Goal: Task Accomplishment & Management: Manage account settings

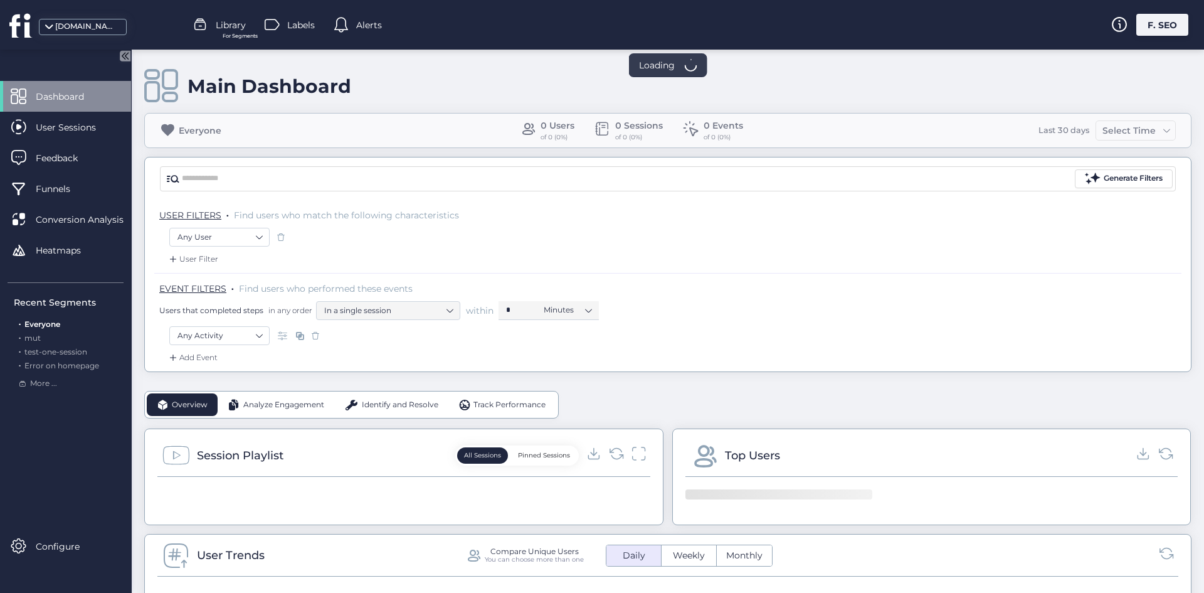
click at [1159, 38] on div "[DOMAIN_NAME] Library For Segments Labels Alerts F. SEO" at bounding box center [602, 25] width 1204 height 50
click at [1144, 26] on div "F. SEO" at bounding box center [1162, 25] width 52 height 22
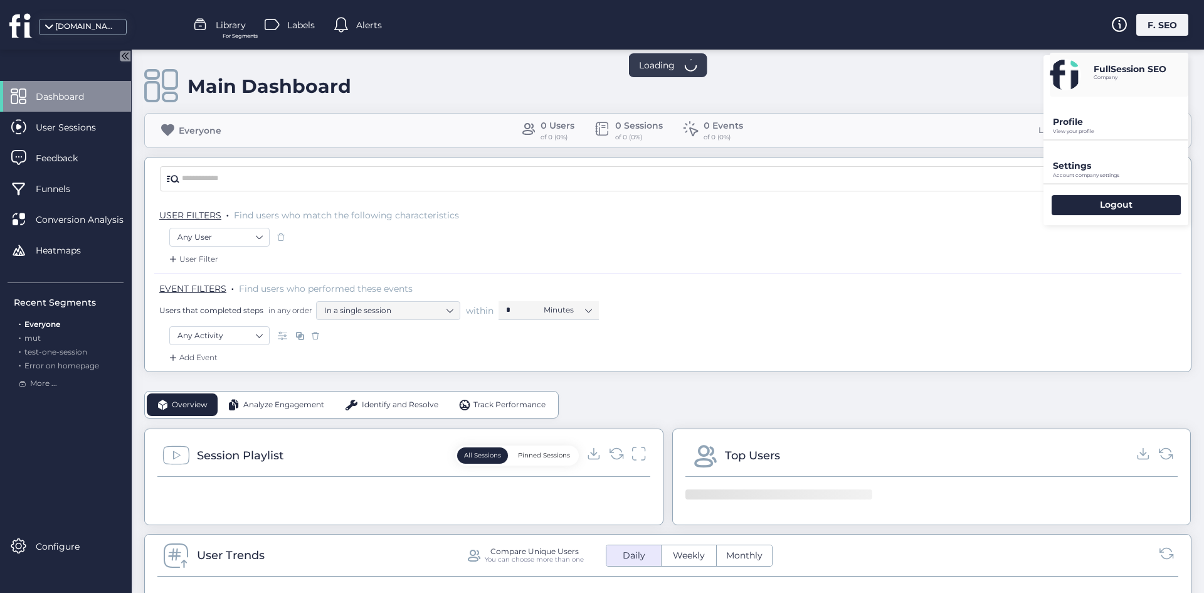
click at [1085, 140] on div at bounding box center [1115, 139] width 144 height 1
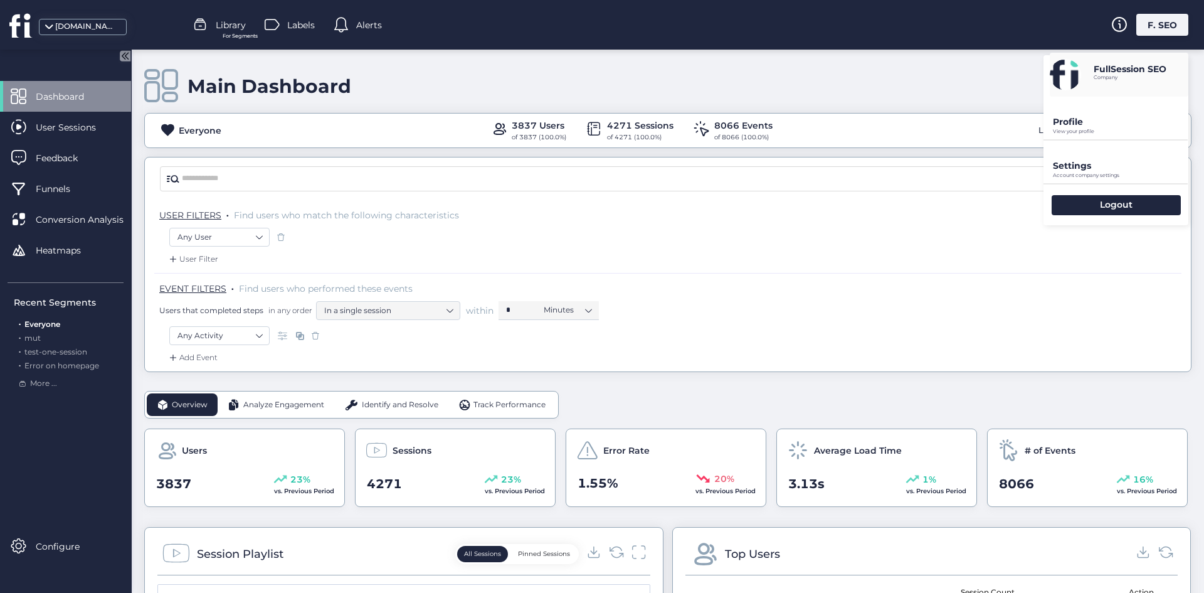
click at [1084, 154] on div "Settings Account company settings" at bounding box center [1115, 161] width 145 height 43
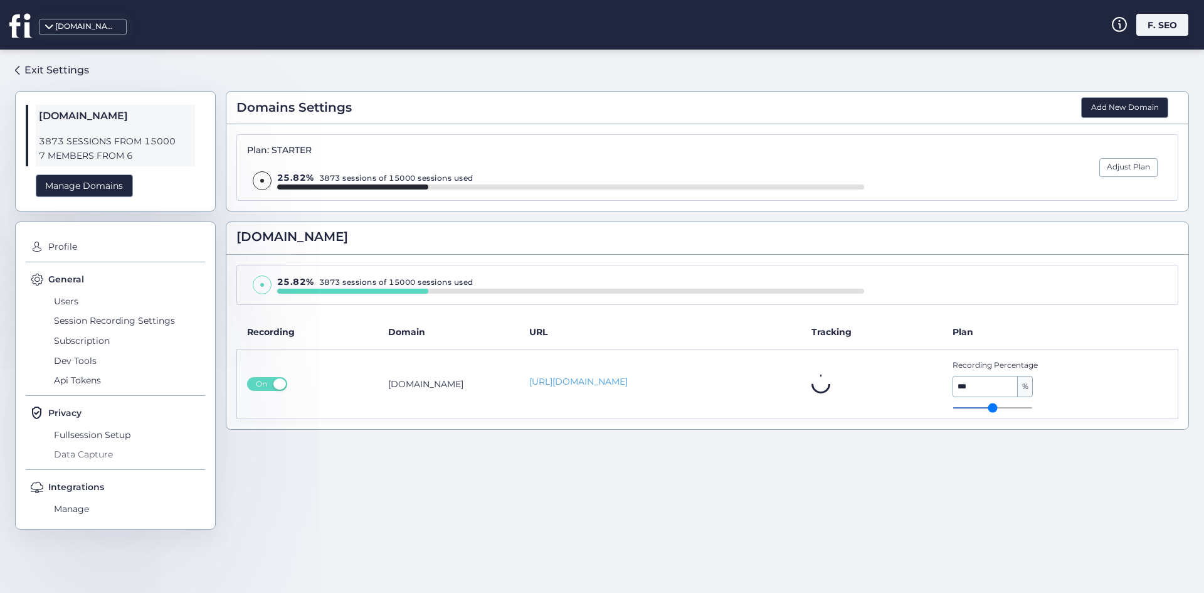
click at [69, 447] on span "Data Capture" at bounding box center [128, 455] width 154 height 20
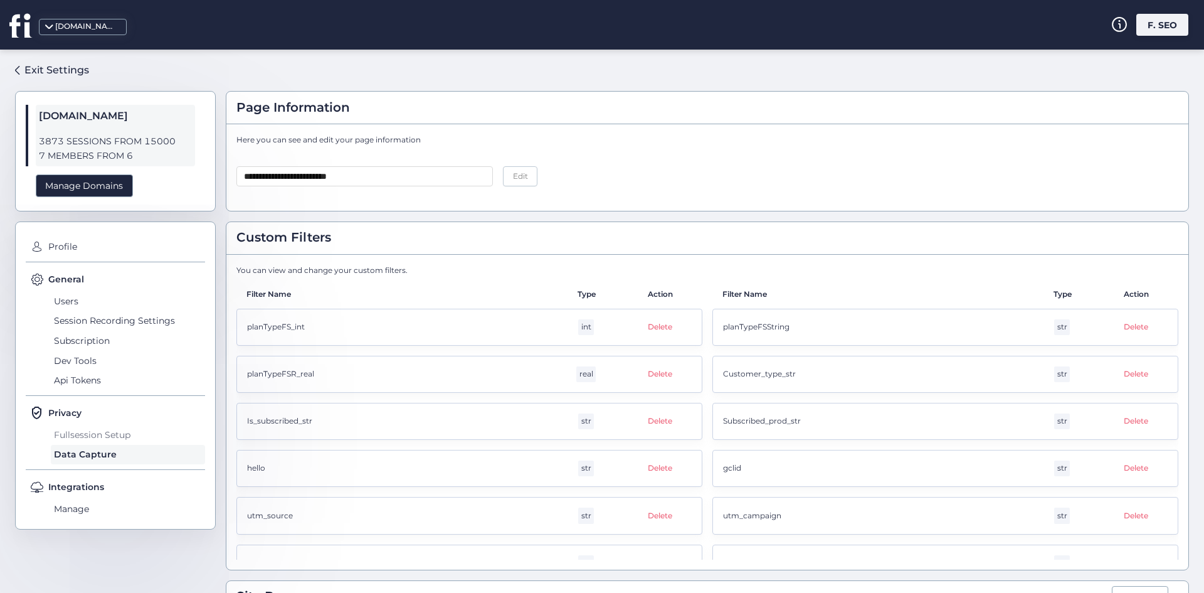
click at [103, 440] on span "Fullsession Setup" at bounding box center [128, 434] width 154 height 20
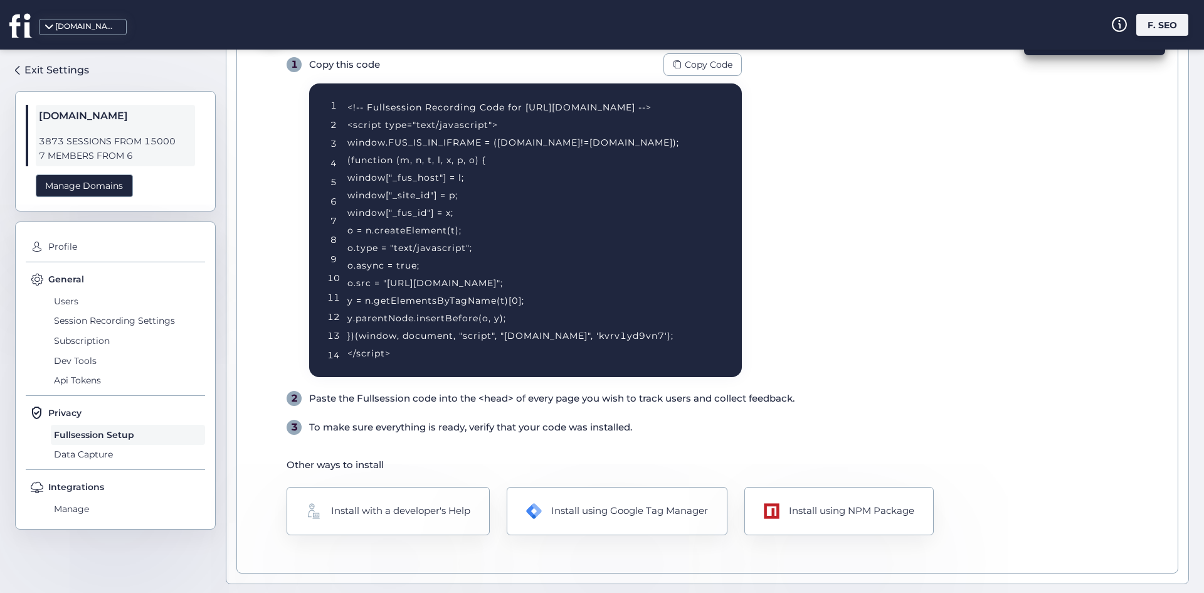
scroll to position [133, 0]
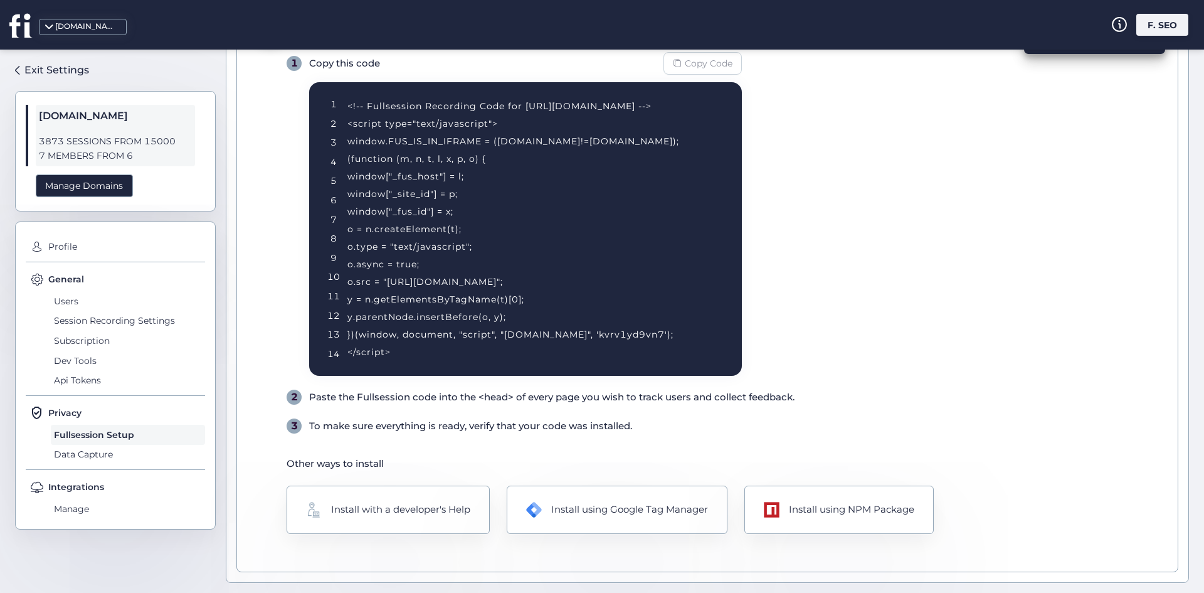
click at [683, 65] on div "Copy Code" at bounding box center [702, 63] width 78 height 23
click at [890, 526] on div "Install using NPM Package" at bounding box center [838, 510] width 193 height 50
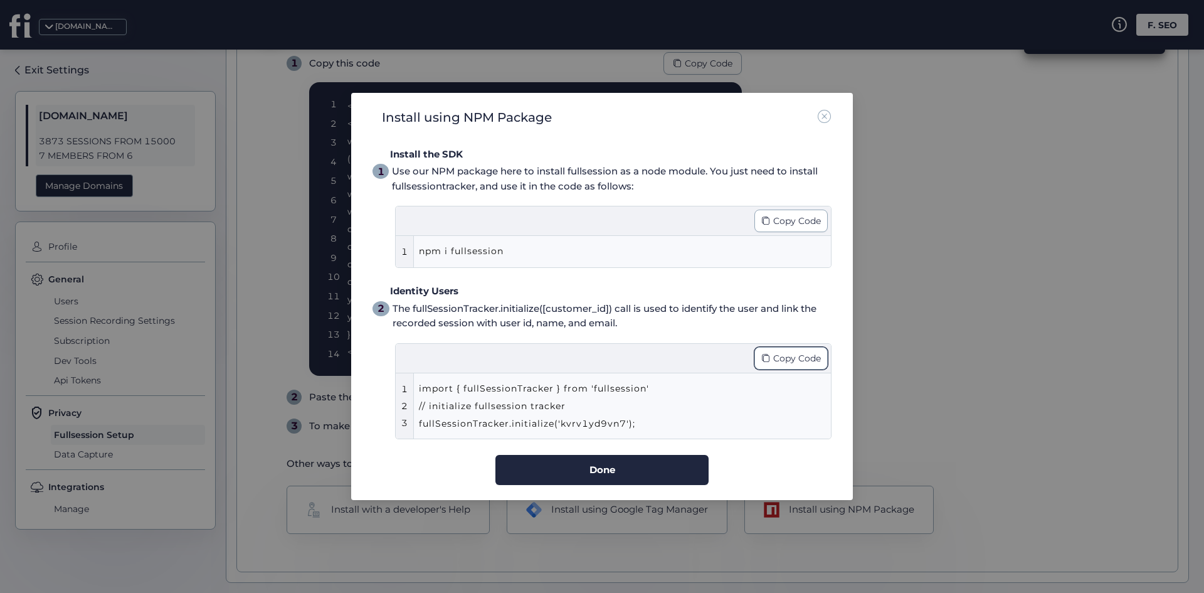
click at [769, 364] on div "Copy Code" at bounding box center [790, 358] width 73 height 23
click at [795, 216] on span "Copy Code" at bounding box center [797, 221] width 48 height 14
click at [779, 357] on span "Copy Code" at bounding box center [797, 358] width 48 height 14
click at [909, 337] on nz-modal-container "Install using NPM Package Install the SDK 1 Use our NPM package here to install…" at bounding box center [602, 296] width 1204 height 593
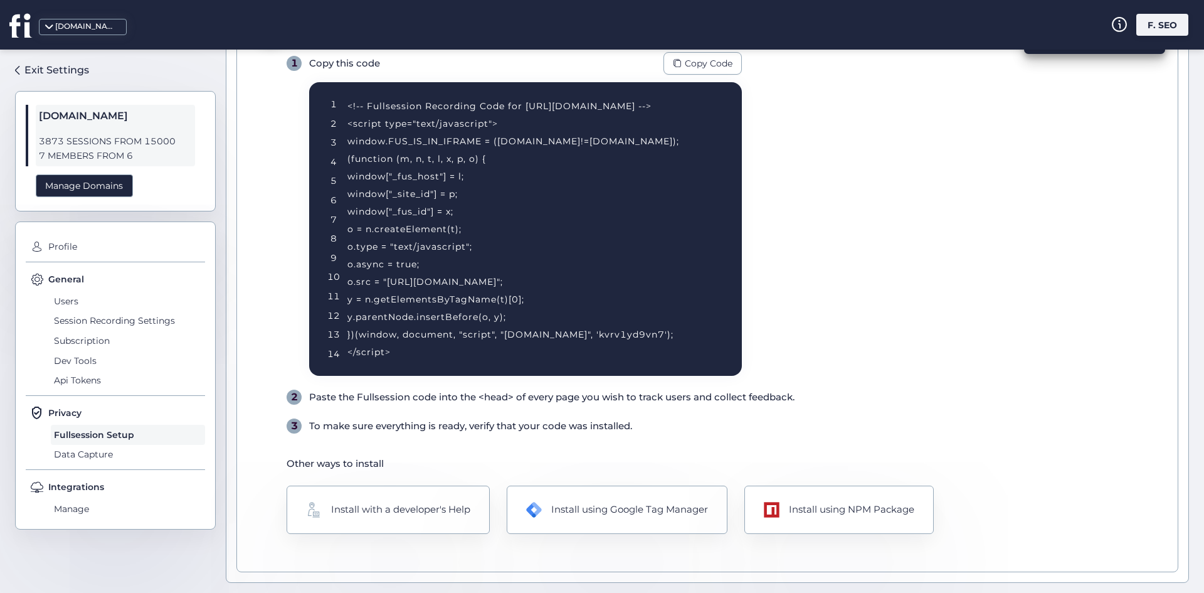
scroll to position [70, 0]
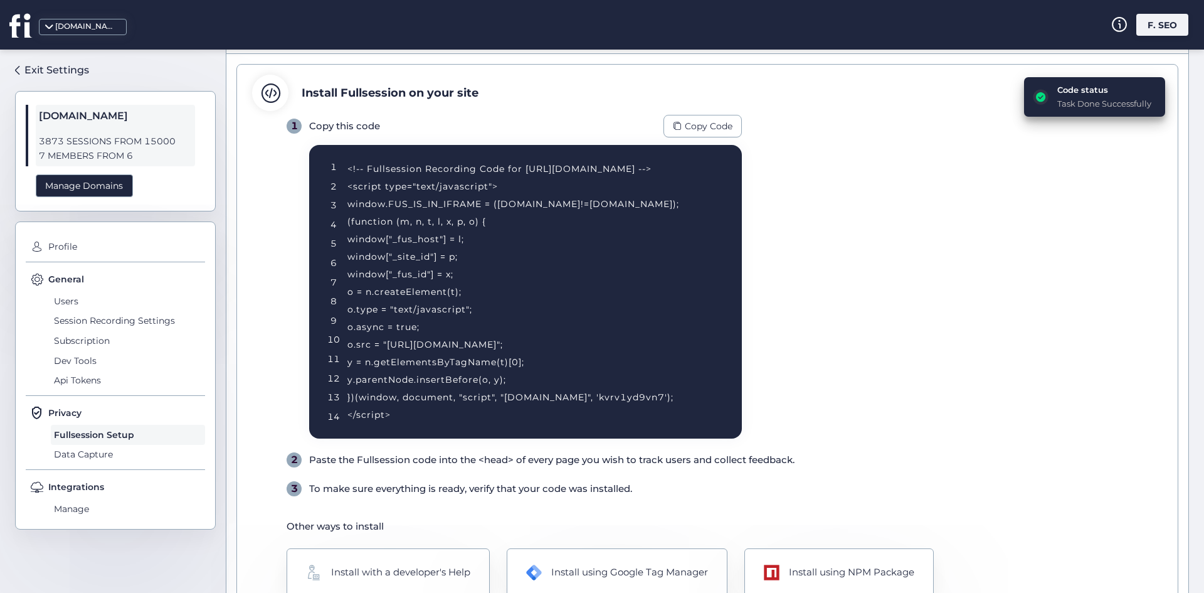
click at [797, 184] on div "1 Copy this code Copy Code 1 2 3 4 5 6 7 8 9 10 11 12 13 14 <!-- Fullsession Re…" at bounding box center [725, 305] width 876 height 381
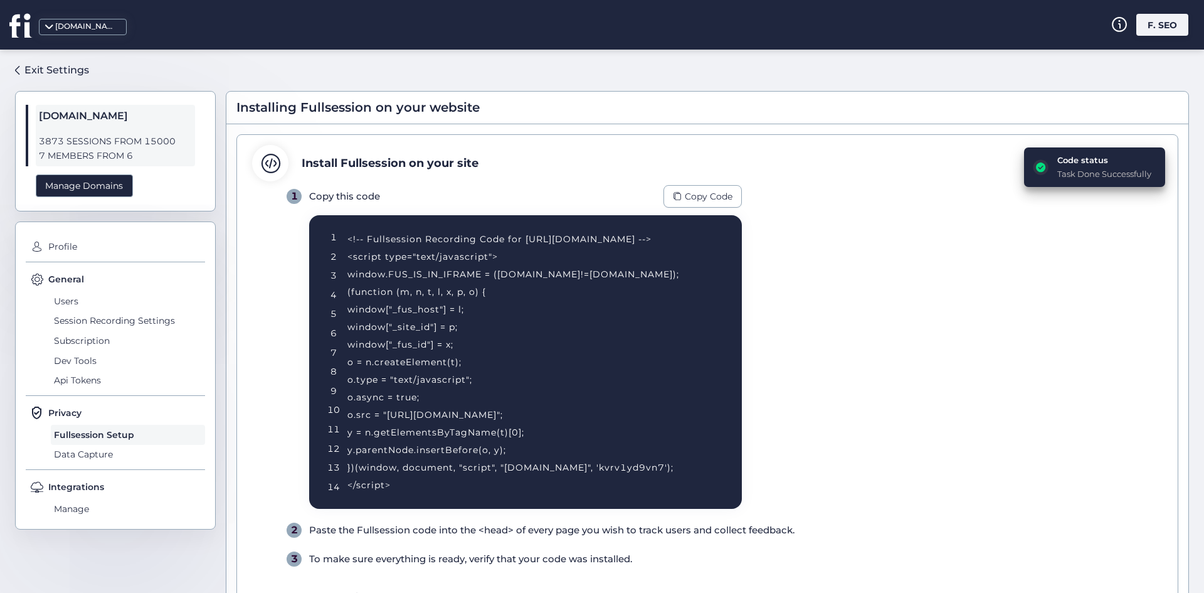
click at [648, 466] on div "<!-- Fullsession Recording Code for http://fullsession.io/ --> <script type="te…" at bounding box center [529, 361] width 364 height 263
copy div "kvrv1yd9vn7"
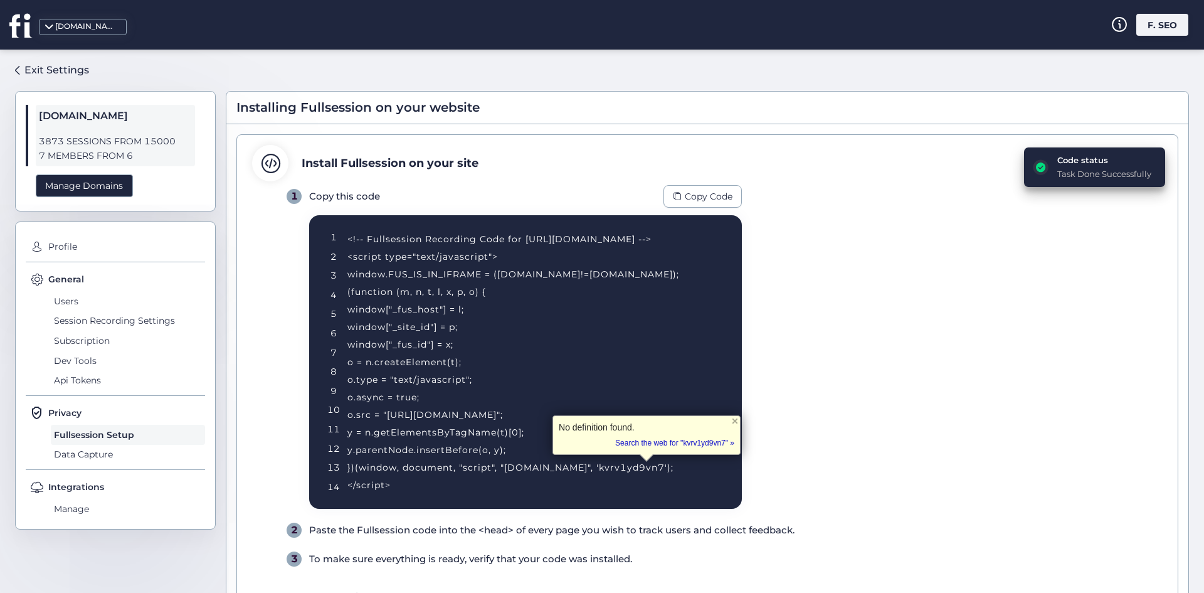
click at [594, 543] on div "1 Copy this code Copy Code 1 2 3 4 5 6 7 8 9 10 11 12 13 14 <!-- Fullsession Re…" at bounding box center [725, 375] width 876 height 381
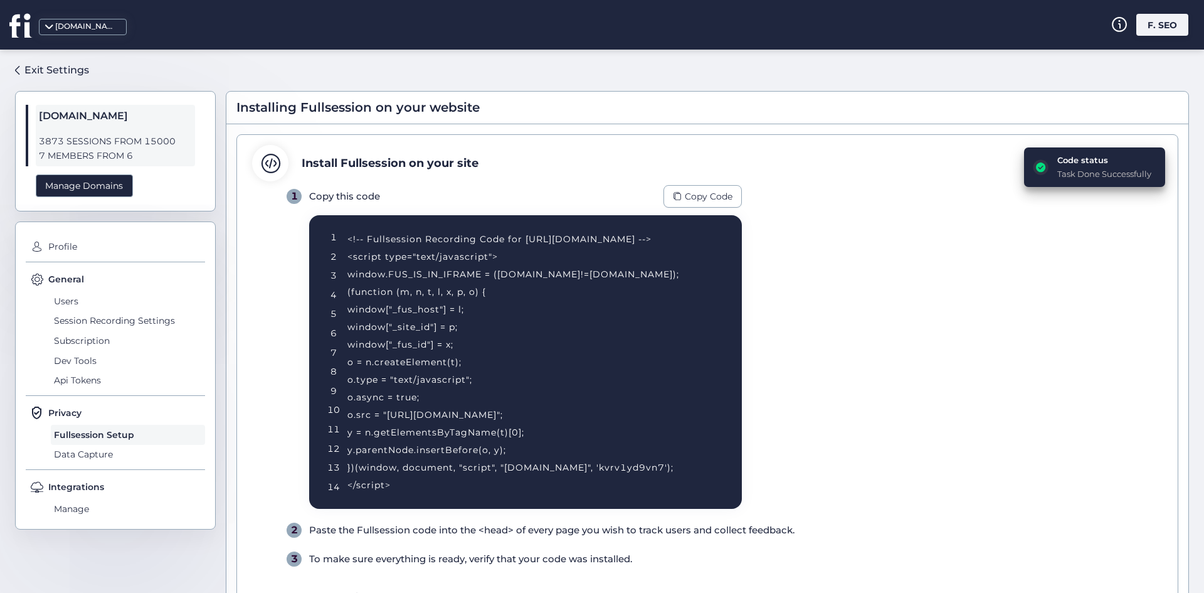
click at [609, 476] on div "<!-- Fullsession Recording Code for http://fullsession.io/ --> <script type="te…" at bounding box center [529, 361] width 364 height 263
drag, startPoint x: 613, startPoint y: 469, endPoint x: 671, endPoint y: 467, distance: 58.3
click at [675, 467] on div "<!-- Fullsession Recording Code for http://fullsession.io/ --> <script type="te…" at bounding box center [529, 361] width 364 height 263
drag, startPoint x: 662, startPoint y: 467, endPoint x: 705, endPoint y: 203, distance: 267.4
click at [705, 203] on div "Copy Code" at bounding box center [702, 196] width 78 height 23
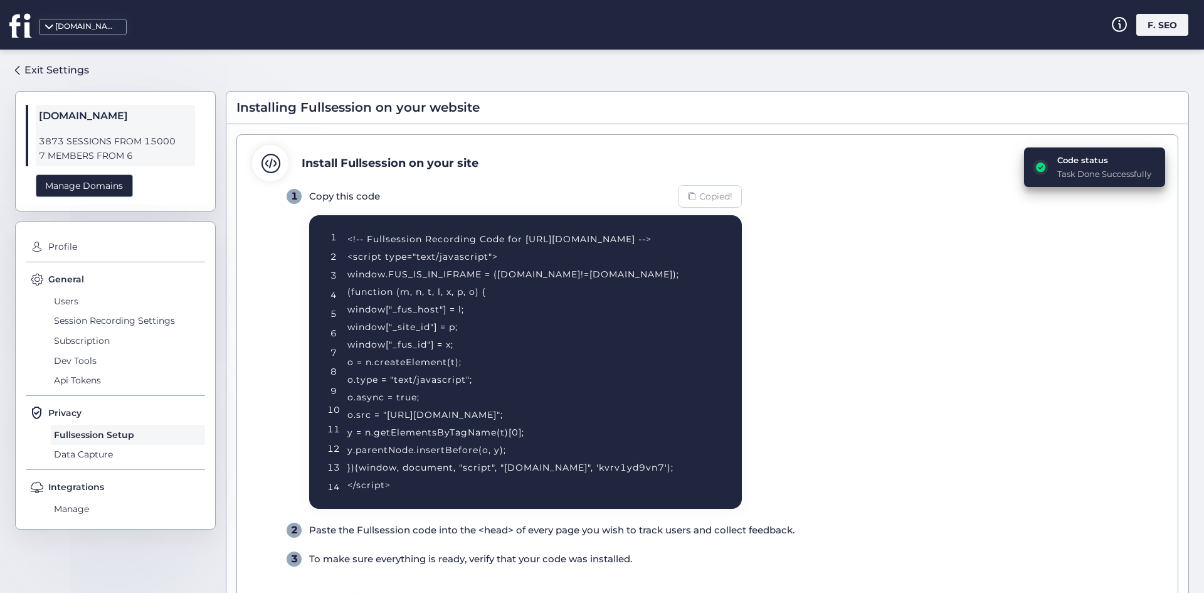
click at [700, 190] on span "Copied!" at bounding box center [715, 196] width 33 height 14
